Goal: Information Seeking & Learning: Find specific page/section

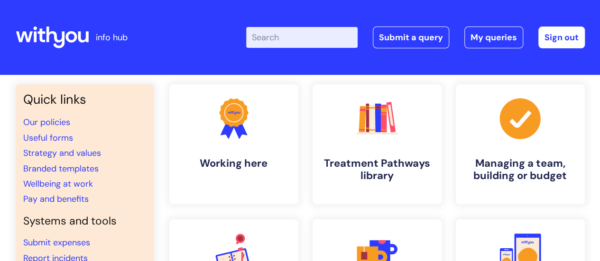
click at [307, 43] on input "Enter your search term here..." at bounding box center [302, 37] width 112 height 21
type input "job descriptions"
click button "Search" at bounding box center [0, 0] width 0 height 0
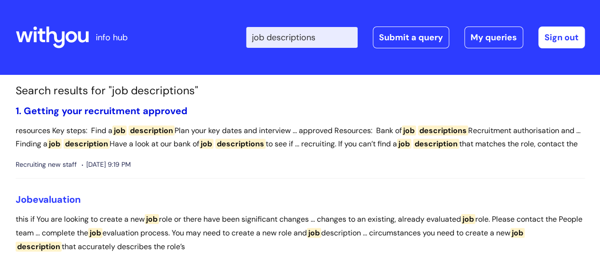
click at [100, 110] on link "1. Getting your recruitment approved" at bounding box center [102, 111] width 172 height 12
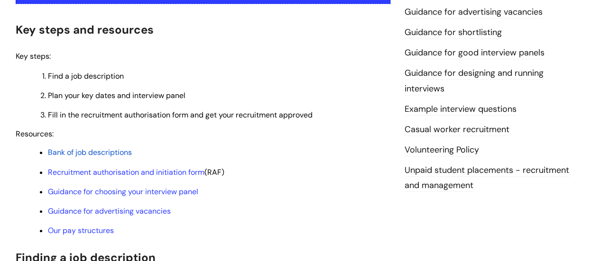
scroll to position [285, 0]
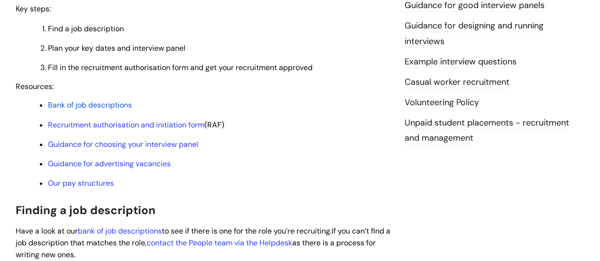
click at [104, 104] on span "Bank of job descriptions" at bounding box center [90, 105] width 84 height 10
